Goal: Task Accomplishment & Management: Complete application form

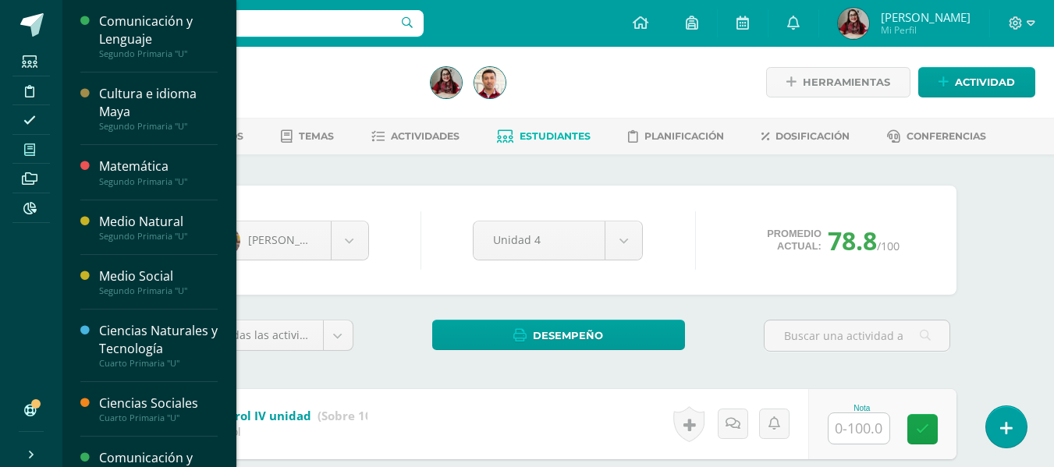
click at [23, 155] on span at bounding box center [29, 149] width 35 height 21
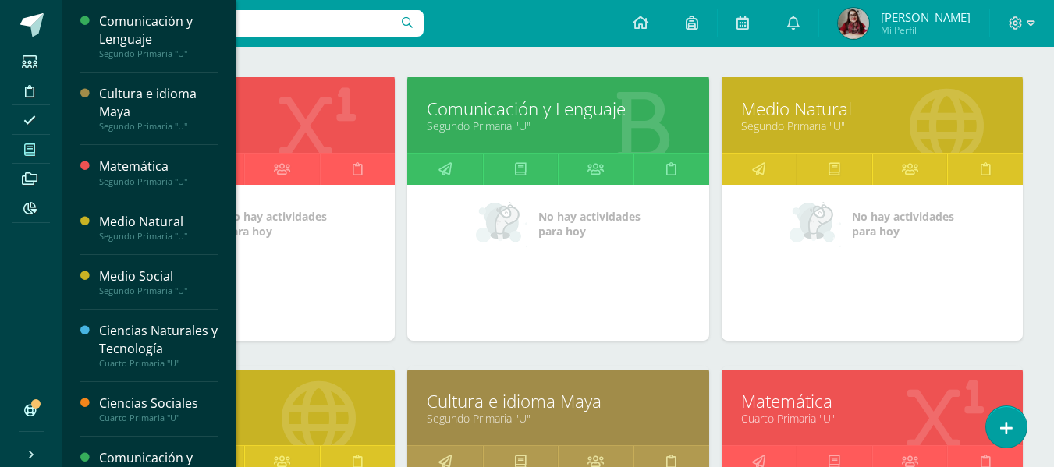
scroll to position [221, 0]
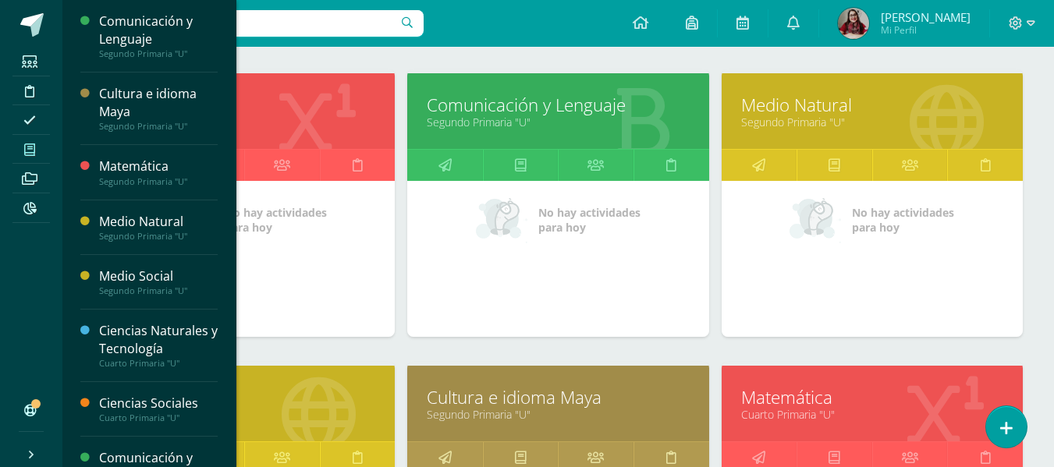
click at [813, 101] on link "Medio Natural" at bounding box center [872, 105] width 262 height 24
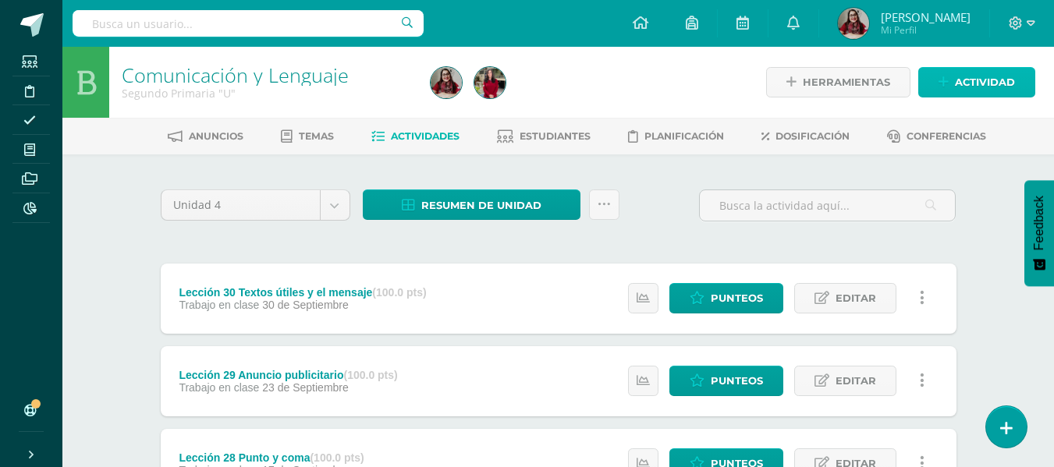
click at [990, 72] on span "Actividad" at bounding box center [985, 82] width 60 height 29
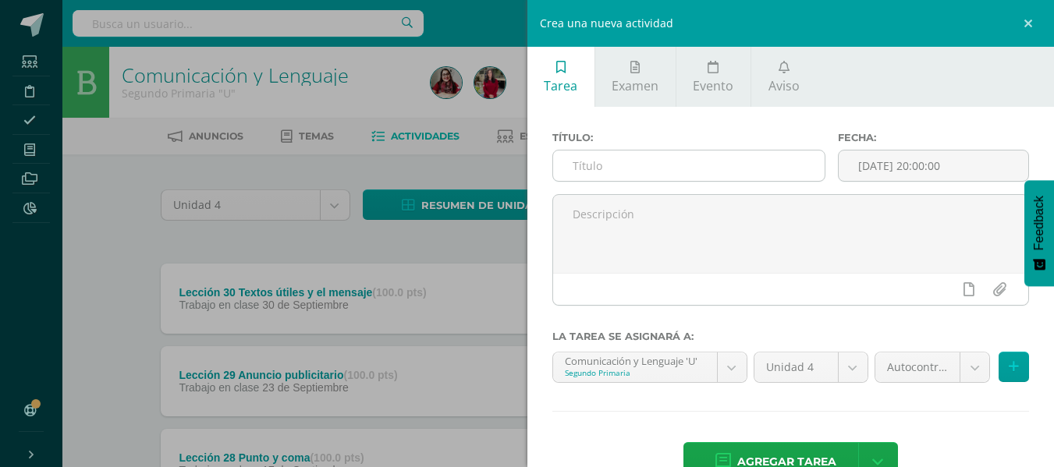
click at [750, 158] on input "text" at bounding box center [688, 166] width 271 height 30
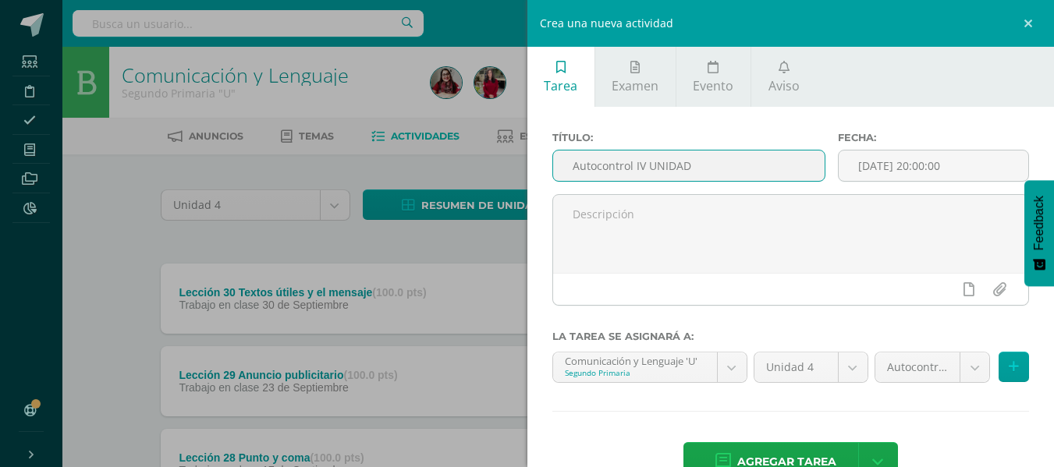
type input "Autocontrol IV UNIDAD"
click at [913, 183] on div "Fecha: 2025-10-10 20:00:00" at bounding box center [934, 163] width 204 height 62
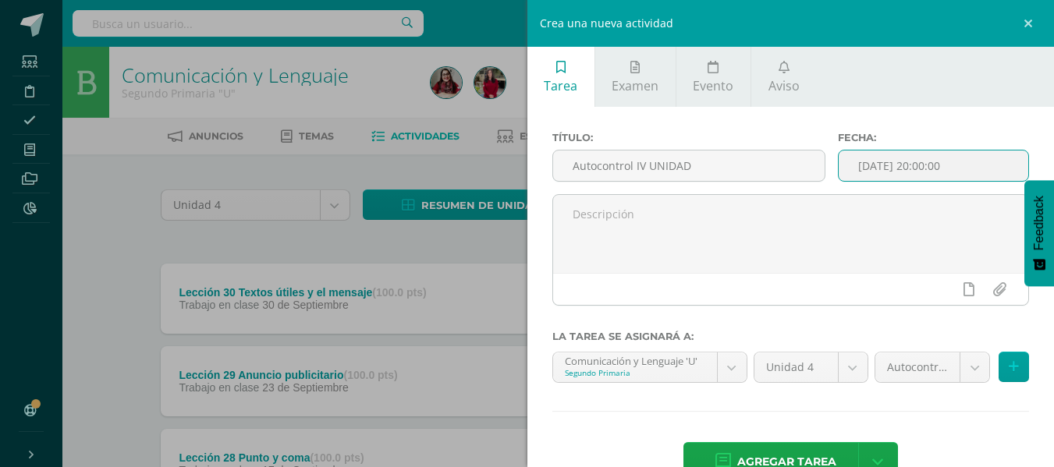
click at [927, 170] on input "[DATE] 20:00:00" at bounding box center [934, 166] width 190 height 30
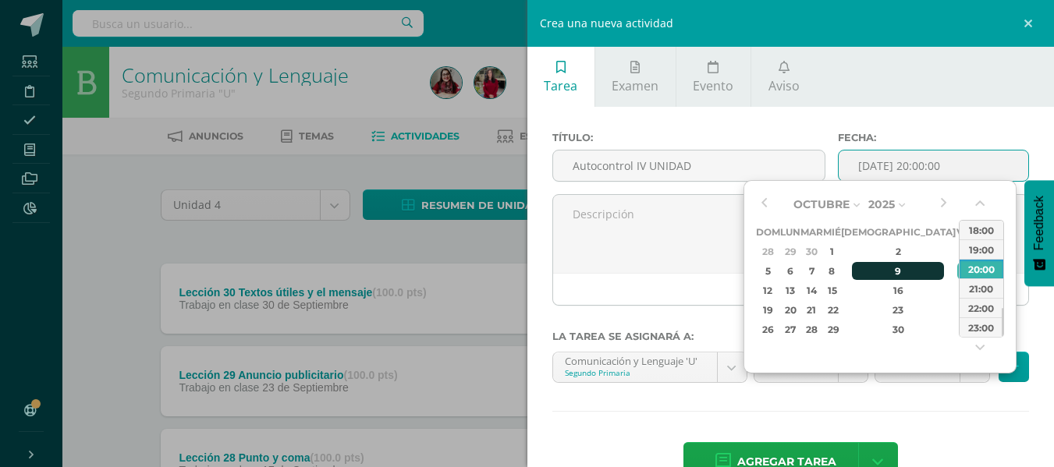
click at [885, 276] on div "9" at bounding box center [898, 271] width 92 height 18
type input "2025-10-09 20:00"
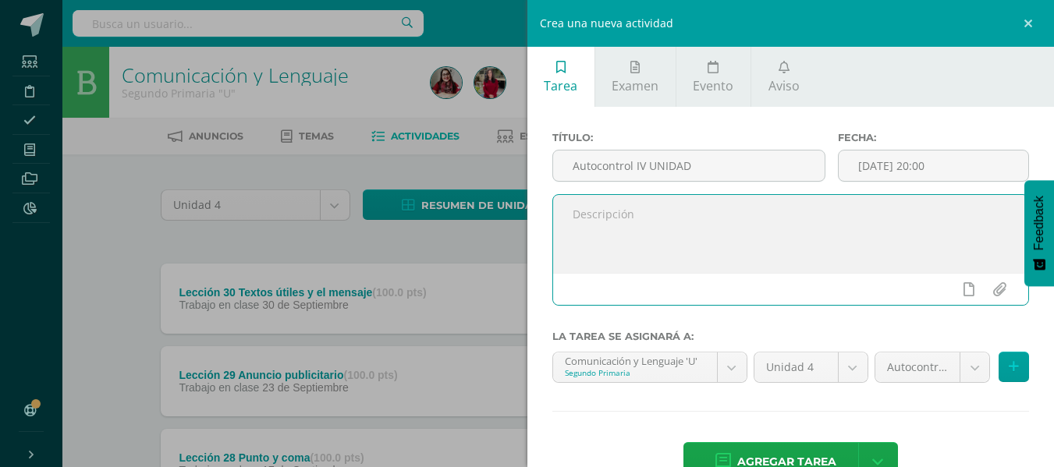
click at [631, 234] on textarea at bounding box center [791, 234] width 476 height 78
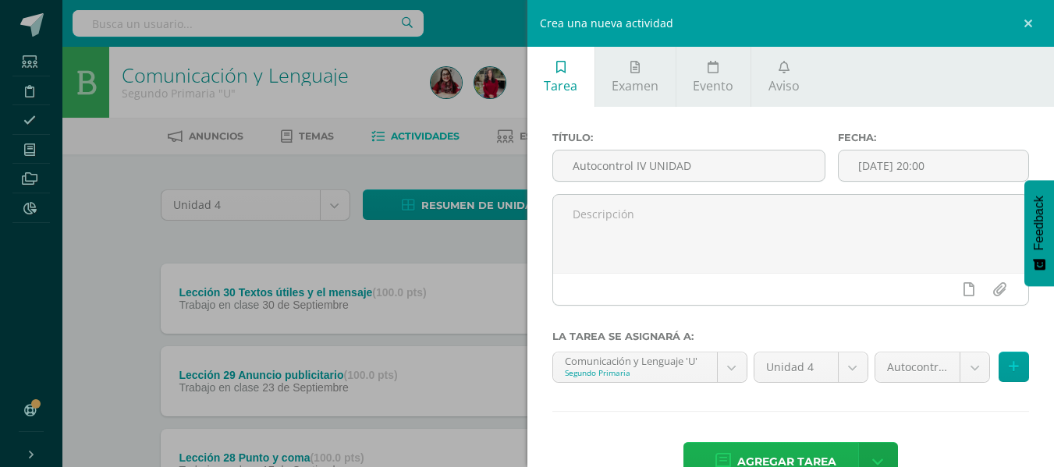
click at [803, 447] on span "Agregar tarea" at bounding box center [786, 462] width 99 height 38
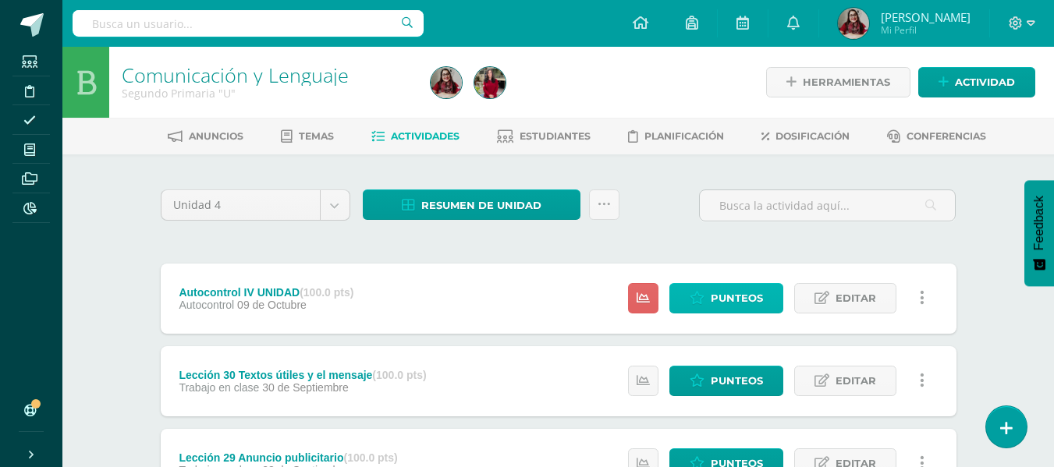
click at [754, 289] on span "Punteos" at bounding box center [737, 298] width 52 height 29
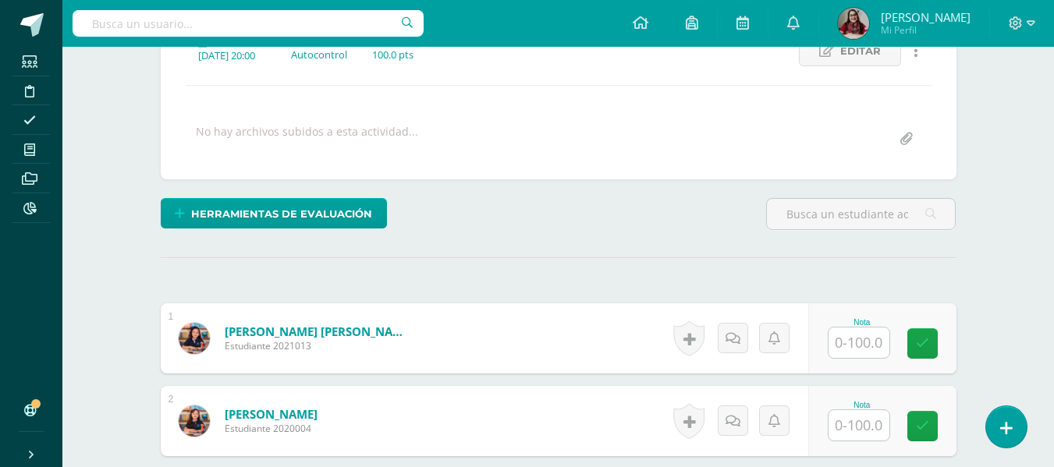
scroll to position [239, 0]
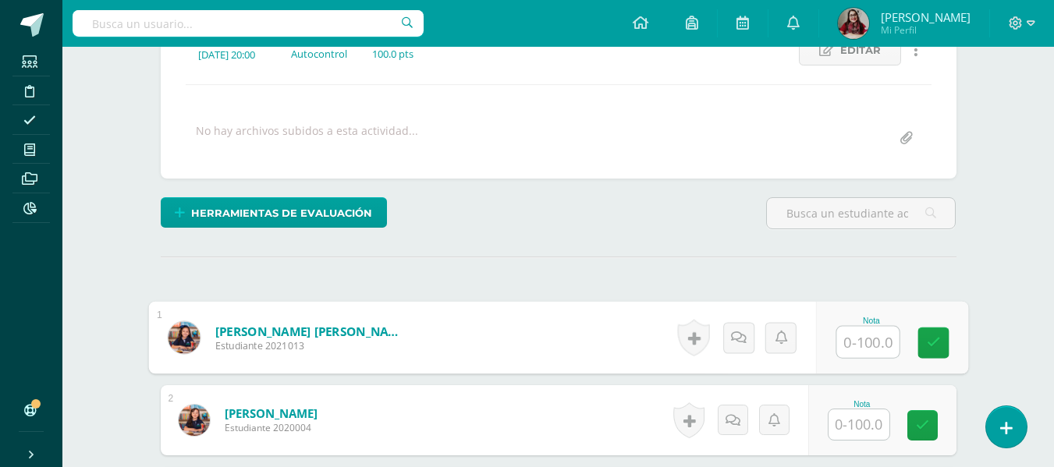
click at [843, 349] on input "text" at bounding box center [867, 342] width 62 height 31
type input "100"
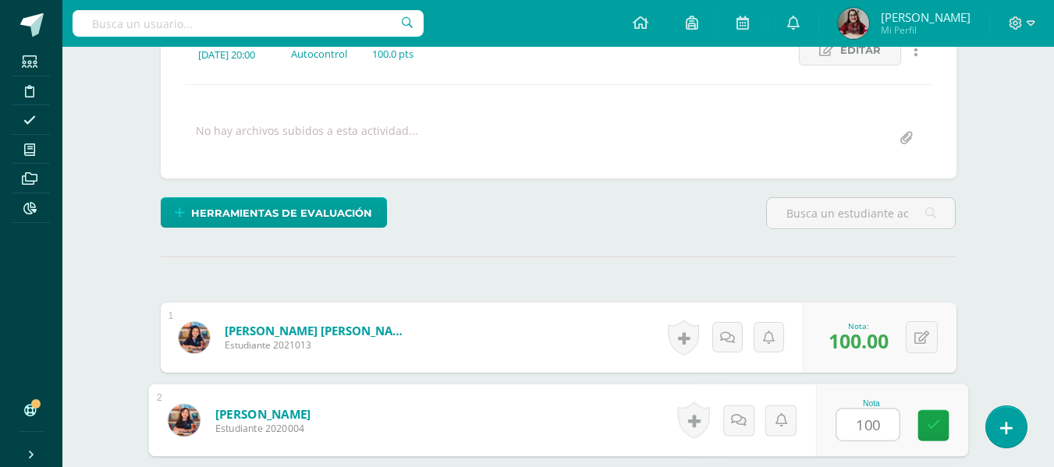
type input "100"
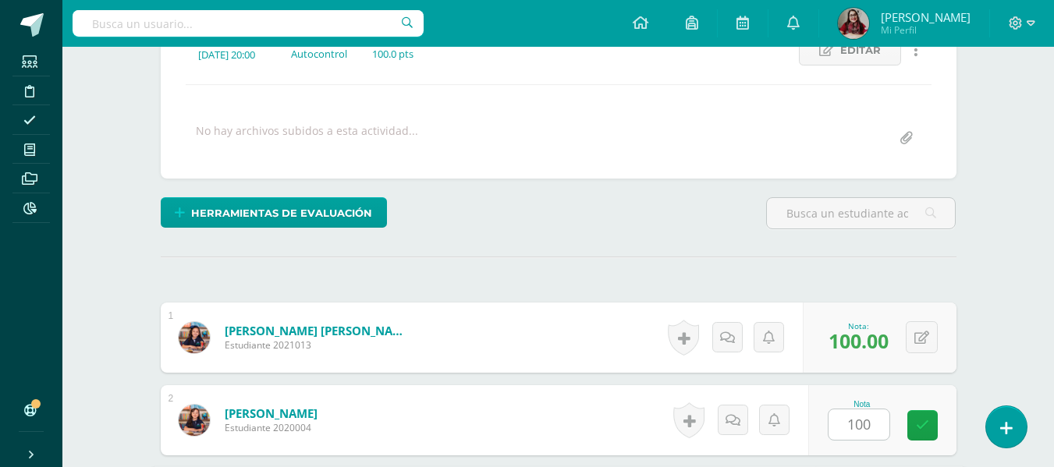
scroll to position [513, 0]
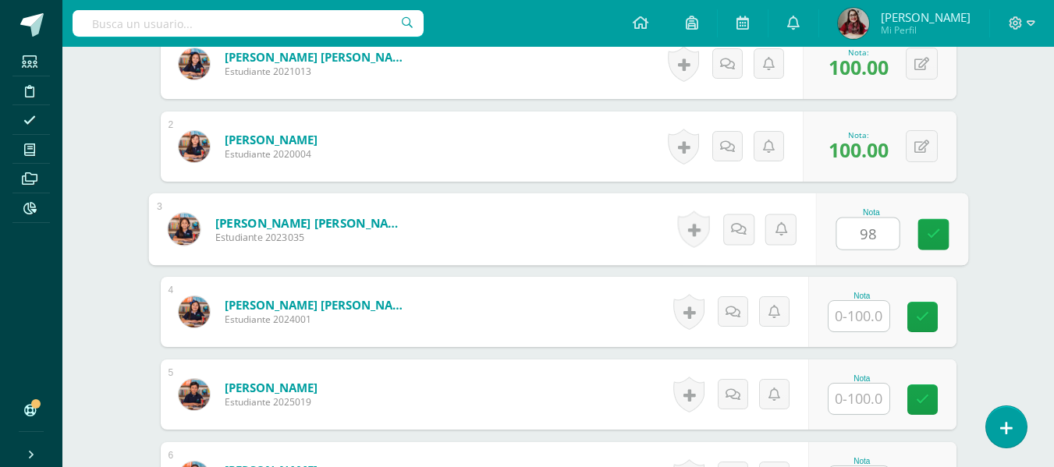
type input "98"
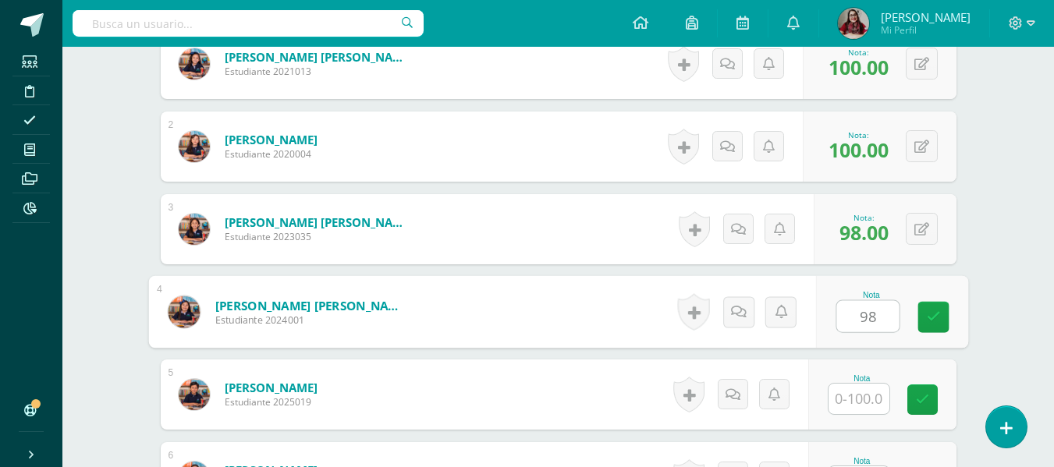
type input "98"
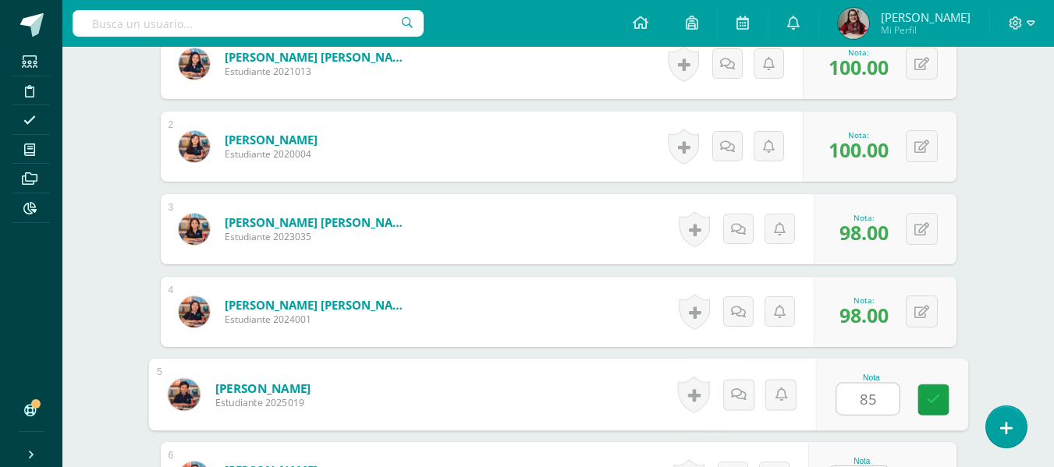
type input "85"
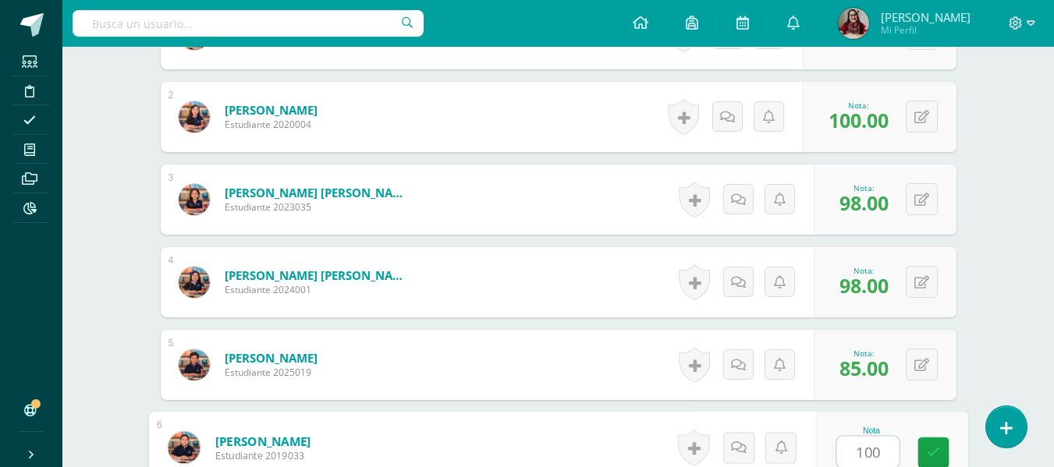
type input "100"
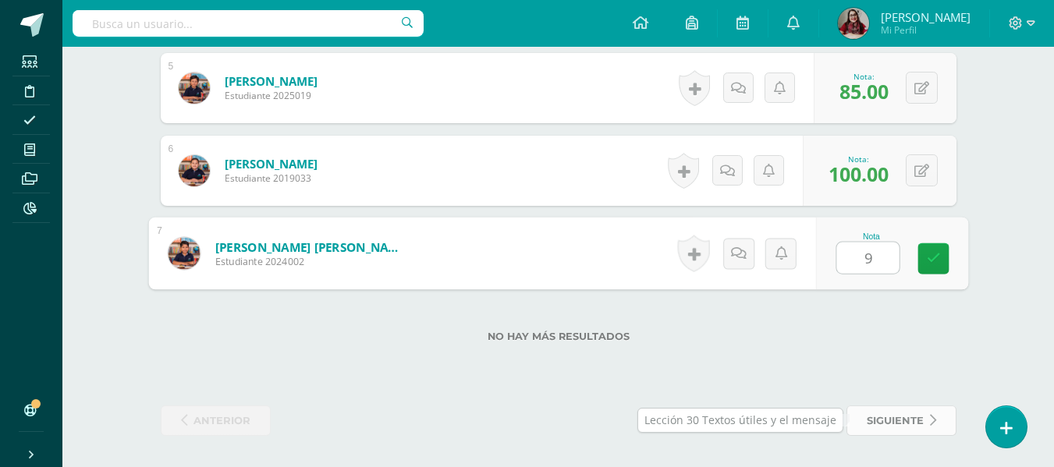
type input "98"
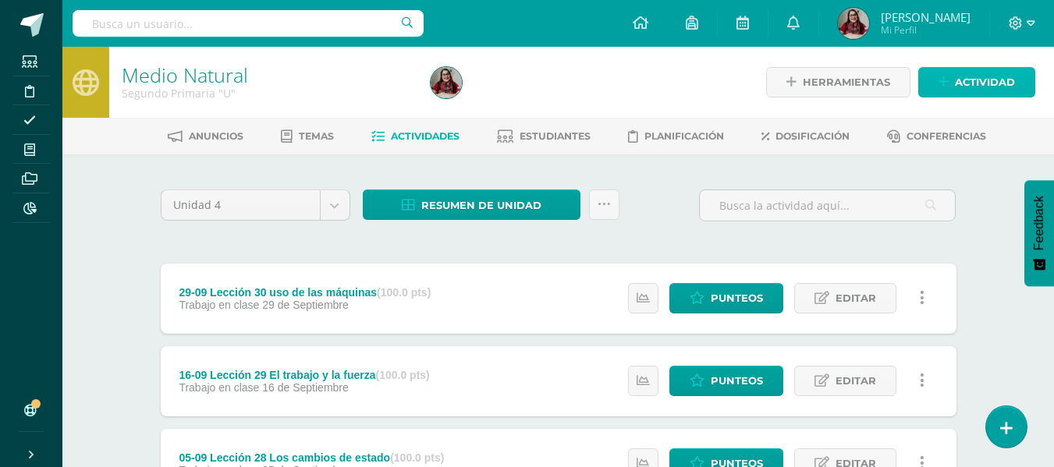
click at [1006, 70] on span "Actividad" at bounding box center [985, 82] width 60 height 29
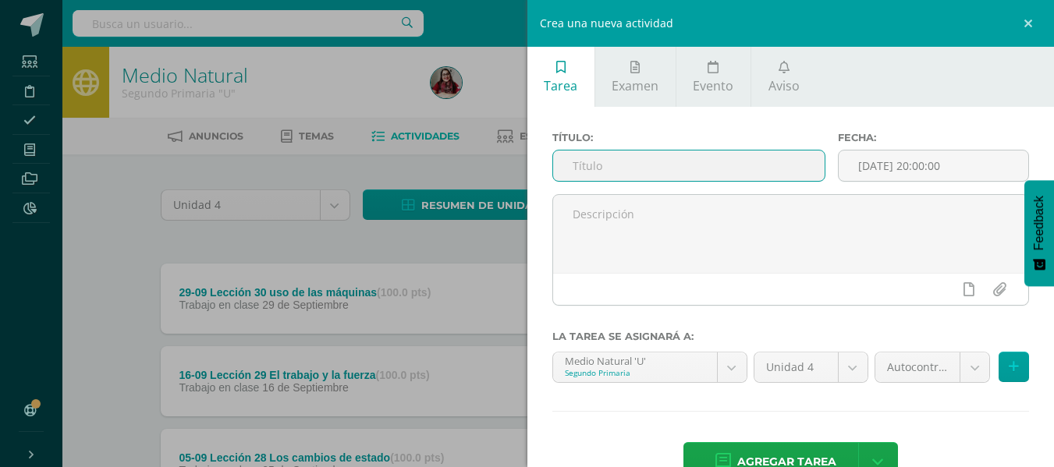
click at [750, 171] on input "text" at bounding box center [688, 166] width 271 height 30
type input "a"
type input "Autocontrol IV unidad"
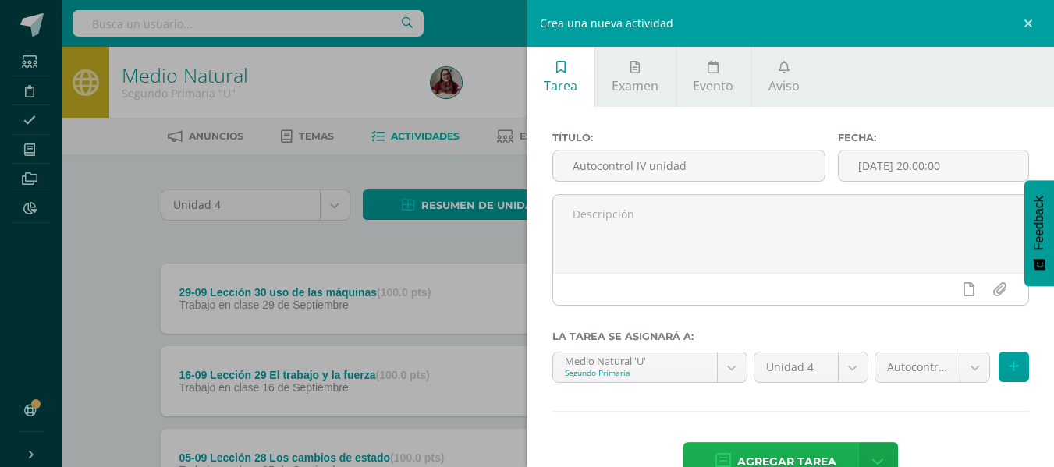
click at [790, 464] on span "Agregar tarea" at bounding box center [786, 462] width 99 height 38
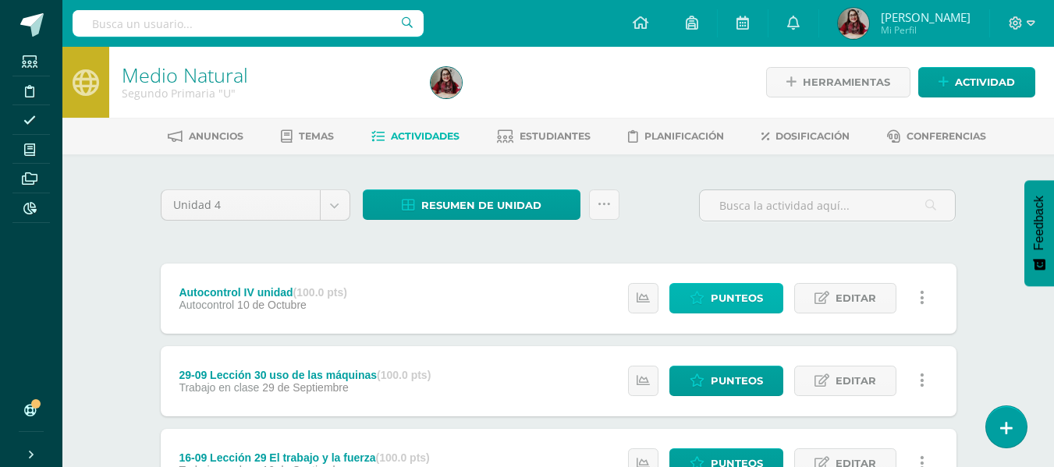
click at [767, 311] on link "Punteos" at bounding box center [726, 298] width 114 height 30
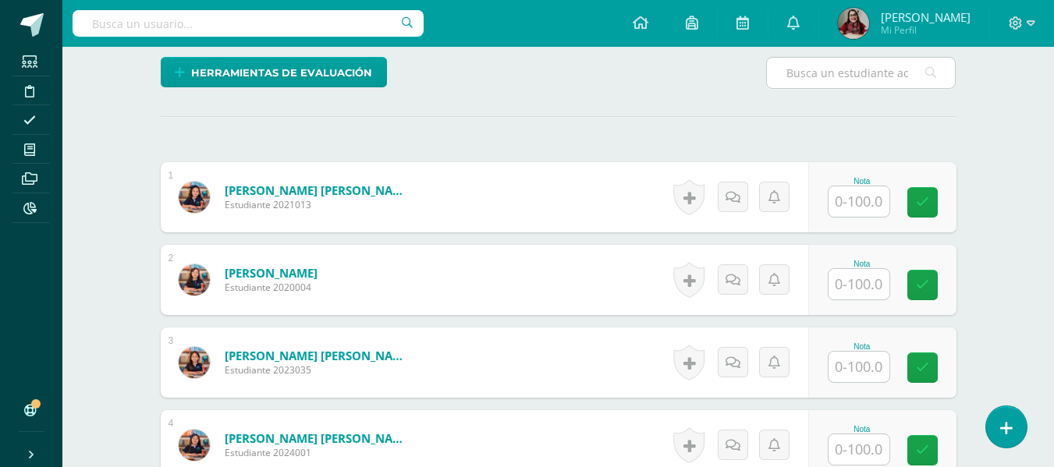
scroll to position [428, 0]
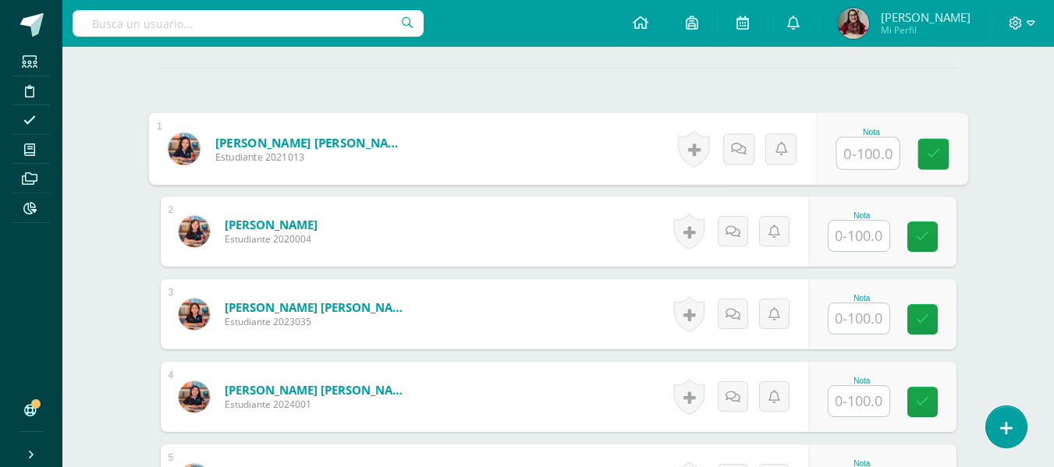
click at [869, 146] on input "text" at bounding box center [867, 153] width 62 height 31
type input "100"
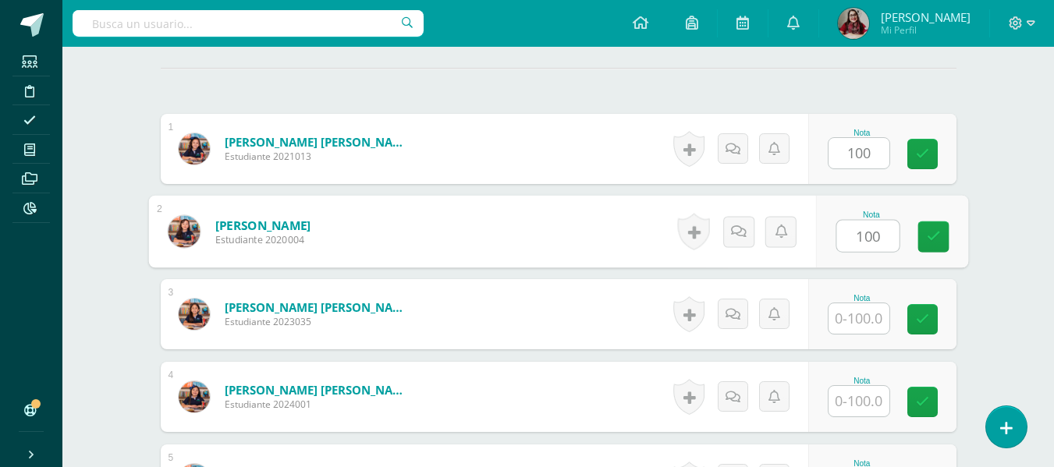
type input "100"
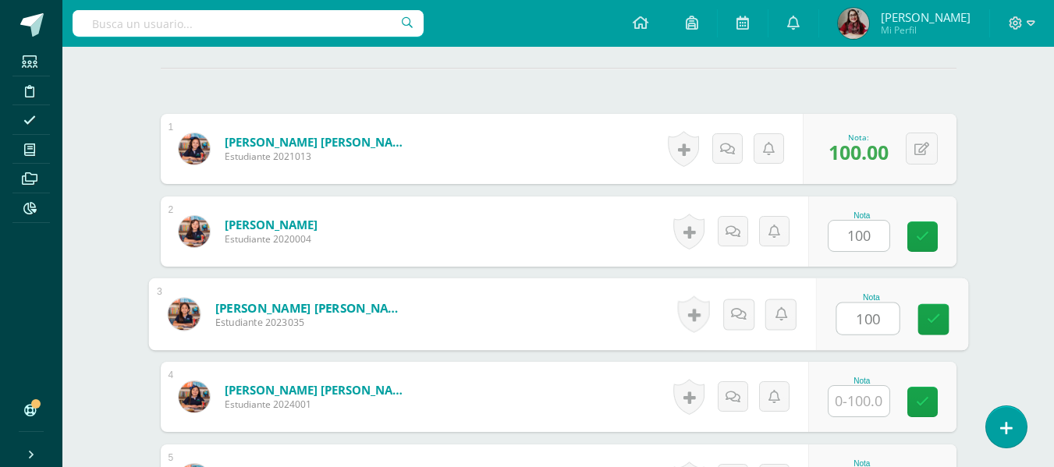
type input "100"
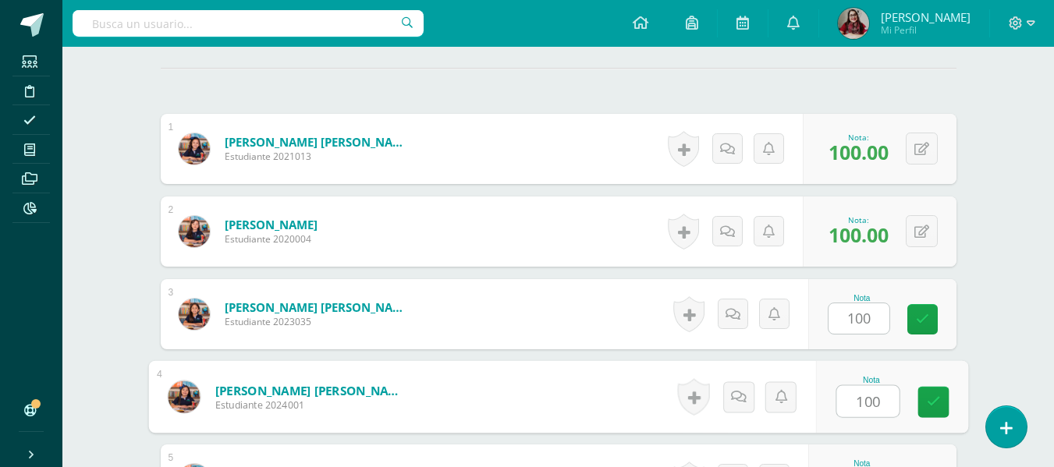
type input "100"
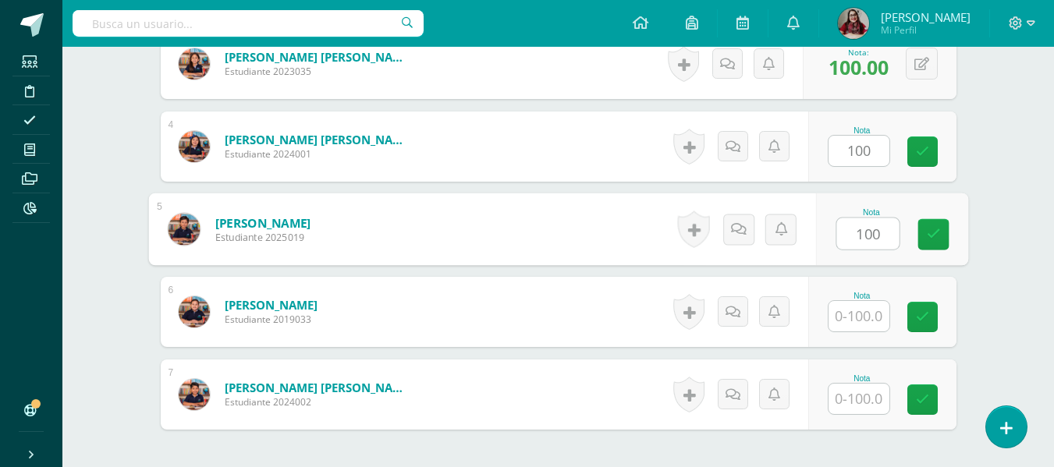
type input "100"
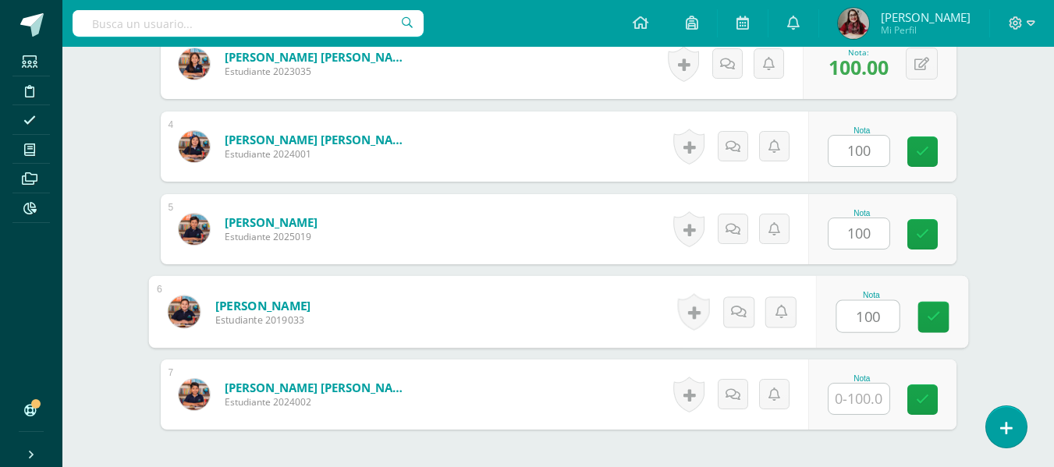
type input "100"
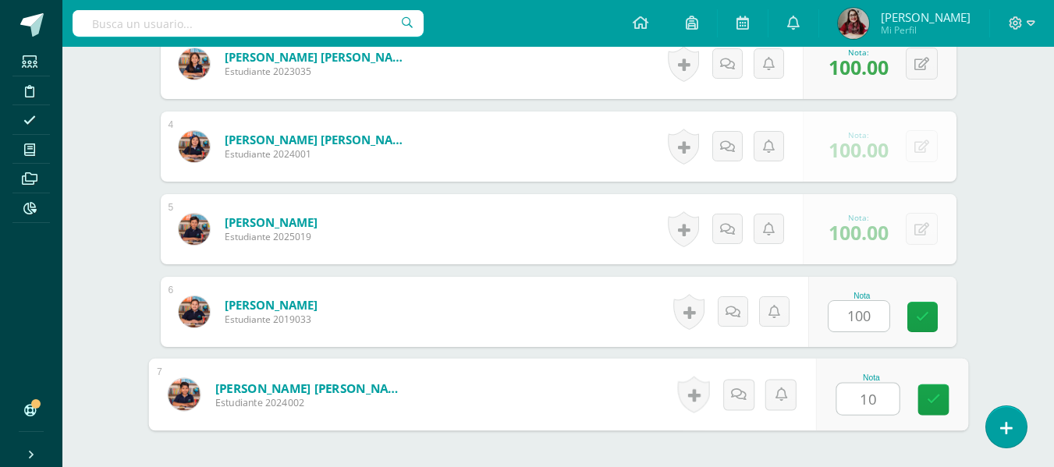
type input "100"
